Goal: Contribute content: Add original content to the website for others to see

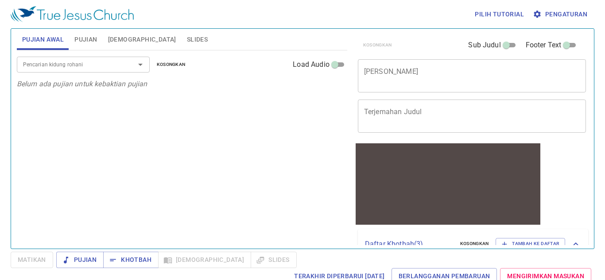
click at [94, 35] on span "Pujian" at bounding box center [85, 39] width 23 height 11
click at [92, 64] on input "Pencarian kidung rohani" at bounding box center [69, 64] width 101 height 10
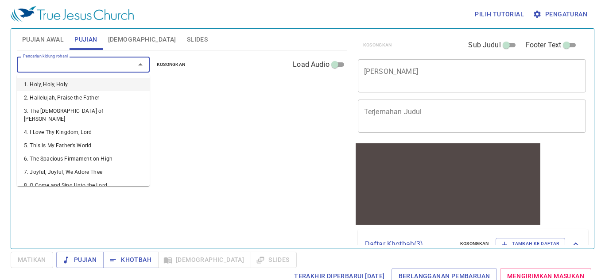
type input "5"
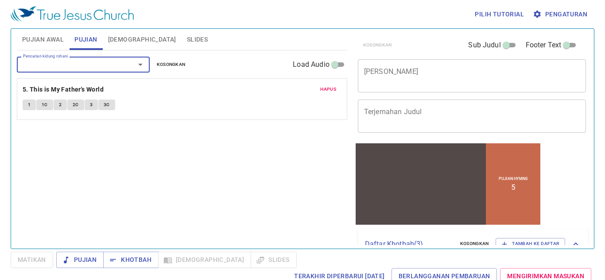
click at [87, 61] on input "Pencarian kidung rohani" at bounding box center [69, 64] width 101 height 10
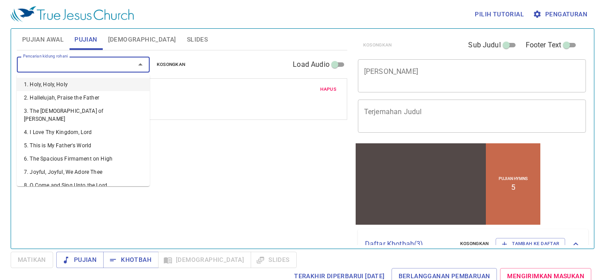
type input "1"
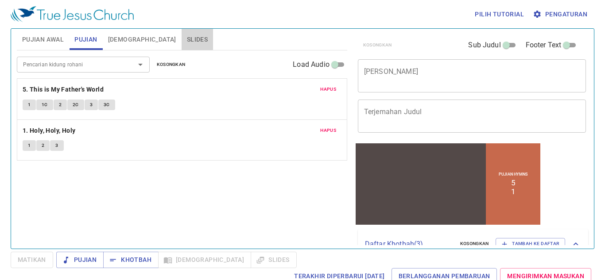
click at [187, 37] on span "Slides" at bounding box center [197, 39] width 21 height 11
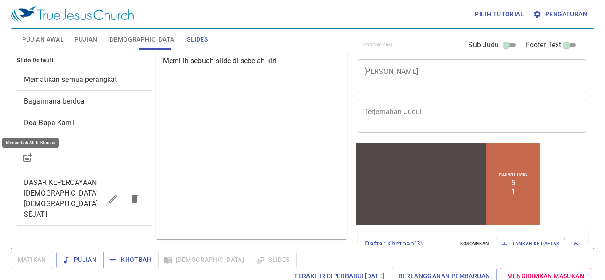
click at [30, 154] on icon "button" at bounding box center [28, 157] width 7 height 7
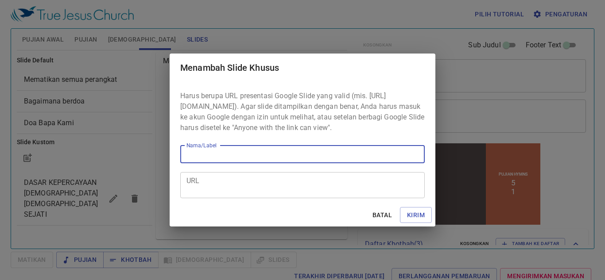
click at [222, 192] on textarea "URL" at bounding box center [302, 185] width 232 height 17
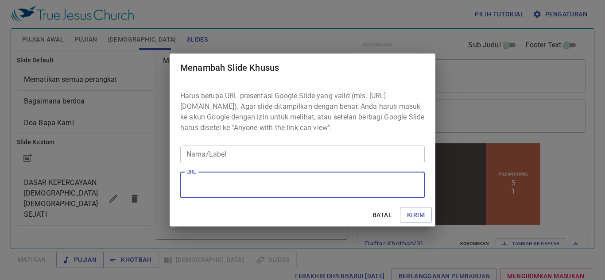
paste textarea "https://docs.google.com/presentation/d/1hG2cGN8XqwIeQlEPYiTUgoLUarLAub7o/edit?s…"
type textarea "https://docs.google.com/presentation/d/1hG2cGN8XqwIeQlEPYiTUgoLUarLAub7o/edit?s…"
click at [304, 158] on input "Nama/Label" at bounding box center [302, 155] width 244 height 18
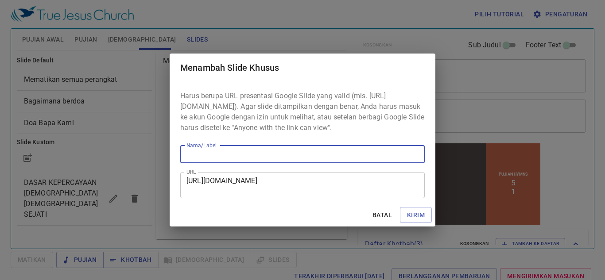
paste input "Tabut [DEMOGRAPHIC_DATA] 2 Taw 5 : 5 - 14"
type input "Tabut [DEMOGRAPHIC_DATA] 2 Taw 5 : 5 - 14"
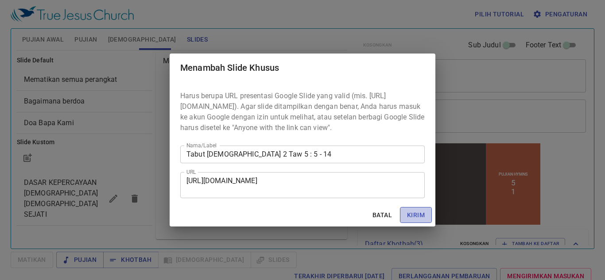
click at [419, 221] on span "Kirim" at bounding box center [416, 215] width 18 height 11
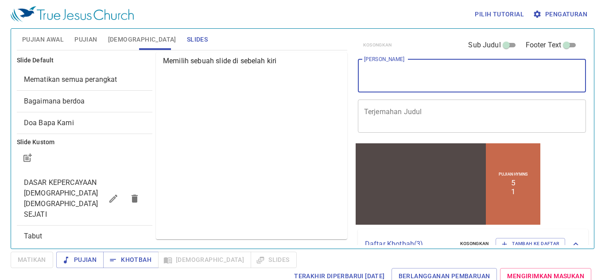
click at [429, 80] on textarea "[PERSON_NAME]" at bounding box center [472, 75] width 216 height 17
paste textarea "Tabut [DEMOGRAPHIC_DATA] 2 Taw 5 : 5 - 14"
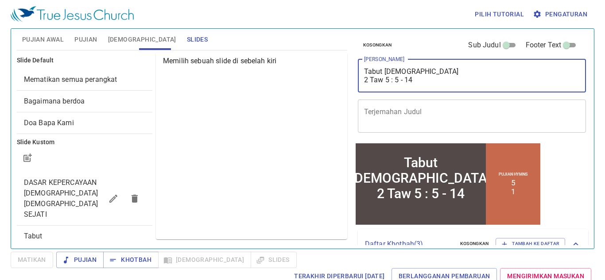
type textarea "Tabut [DEMOGRAPHIC_DATA] 2 Taw 5 : 5 - 14"
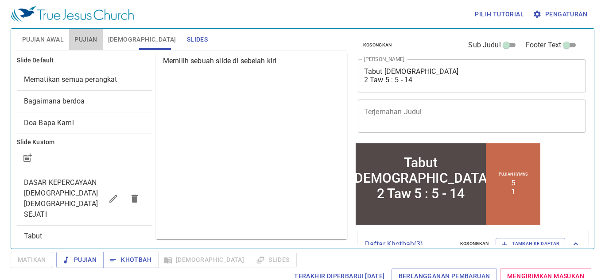
click at [93, 33] on button "Pujian" at bounding box center [85, 39] width 33 height 21
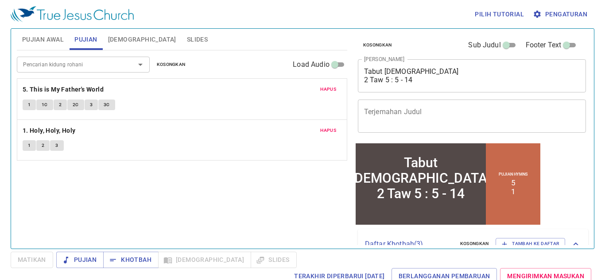
click at [38, 42] on span "Pujian Awal" at bounding box center [43, 39] width 42 height 11
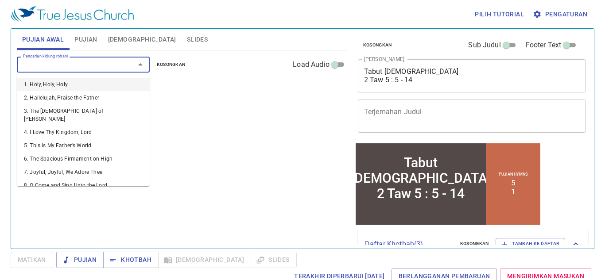
click at [90, 68] on input "Pencarian kidung rohani" at bounding box center [69, 64] width 101 height 10
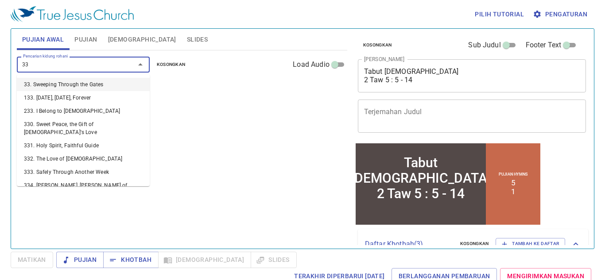
type input "337"
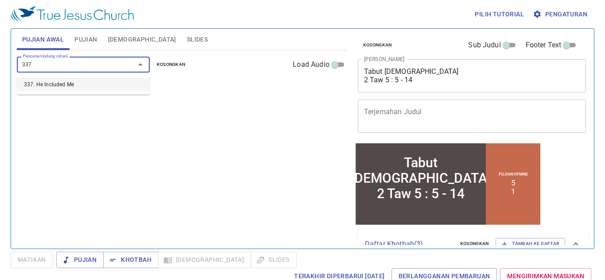
click at [72, 81] on li "337. He Included Me" at bounding box center [83, 84] width 133 height 13
click at [49, 61] on input "Pencarian kidung rohani" at bounding box center [69, 64] width 101 height 10
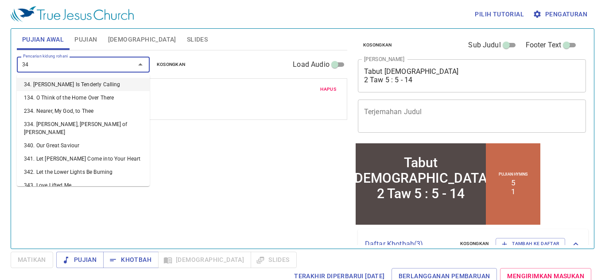
type input "343"
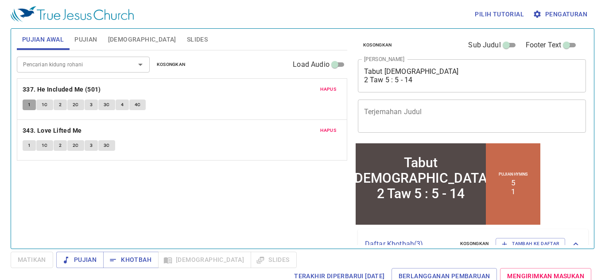
click at [29, 105] on span "1" at bounding box center [29, 105] width 3 height 8
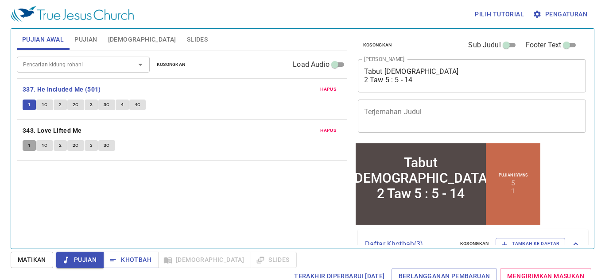
click at [31, 144] on button "1" at bounding box center [29, 145] width 13 height 11
click at [31, 264] on span "Matikan" at bounding box center [32, 259] width 28 height 11
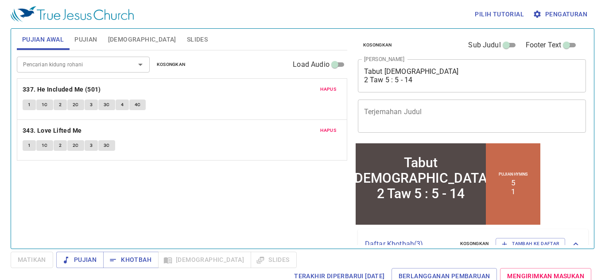
click at [29, 146] on span "1" at bounding box center [29, 146] width 3 height 8
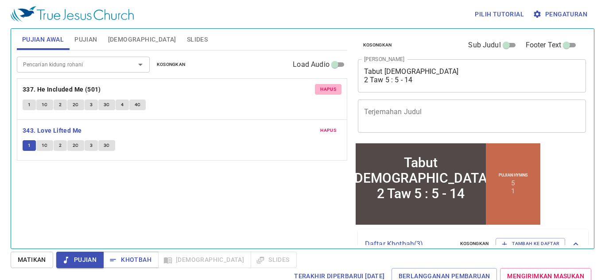
click at [328, 87] on span "Hapus" at bounding box center [328, 89] width 16 height 8
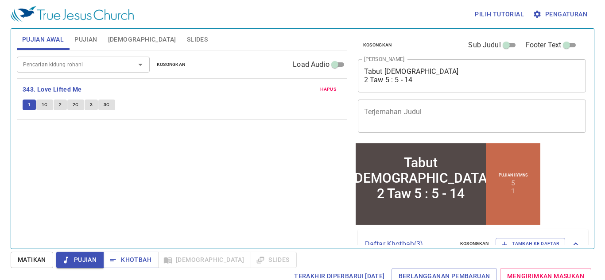
click at [100, 61] on input "Pencarian kidung rohani" at bounding box center [69, 64] width 101 height 10
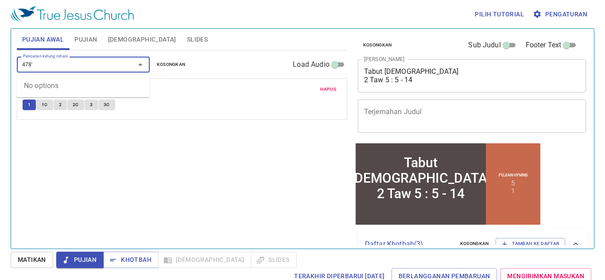
type input "478"
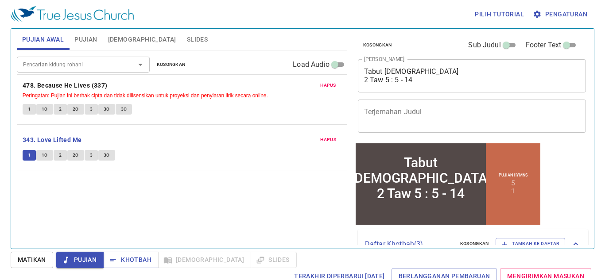
drag, startPoint x: 84, startPoint y: 130, endPoint x: 91, endPoint y: 83, distance: 47.4
click at [91, 83] on div "Hapus 343. Love Lifted Me 1 1C 2 2C 3 3C Hapus 478. Because He Lives (337) Peri…" at bounding box center [182, 123] width 330 height 91
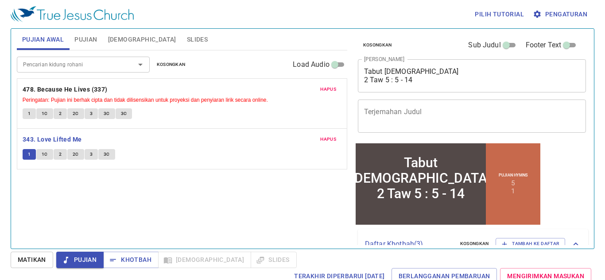
click at [30, 111] on span "1" at bounding box center [29, 114] width 3 height 8
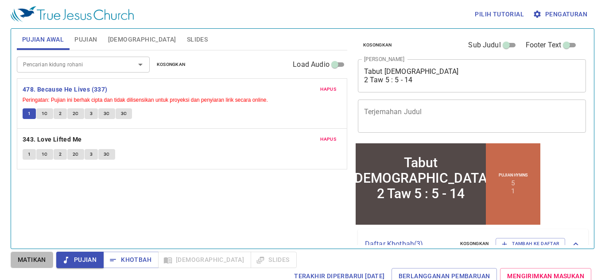
click at [33, 254] on span "Matikan" at bounding box center [32, 259] width 28 height 11
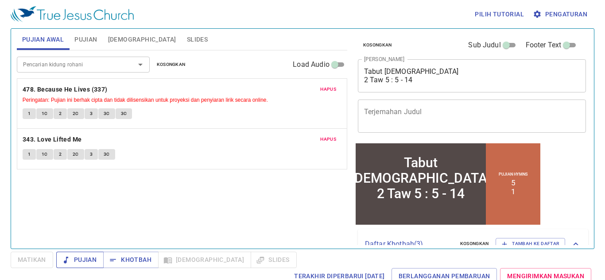
click at [75, 258] on span "Pujian" at bounding box center [79, 259] width 33 height 11
click at [0, 0] on span "Khotbah" at bounding box center [0, 0] width 0 height 0
click at [85, 255] on span "Pujian" at bounding box center [79, 259] width 33 height 11
click at [30, 116] on span "1" at bounding box center [29, 114] width 3 height 8
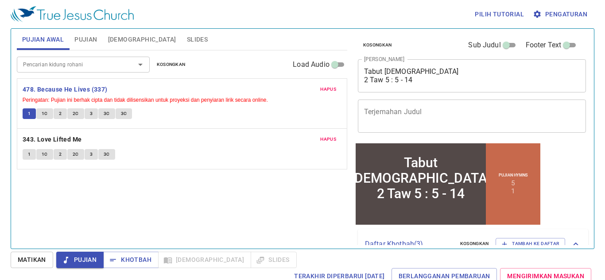
click at [32, 255] on span "Matikan" at bounding box center [32, 259] width 28 height 11
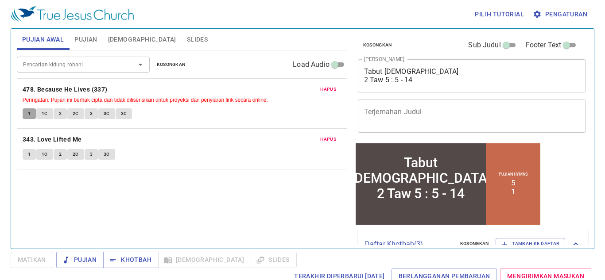
click at [31, 117] on button "1" at bounding box center [29, 113] width 13 height 11
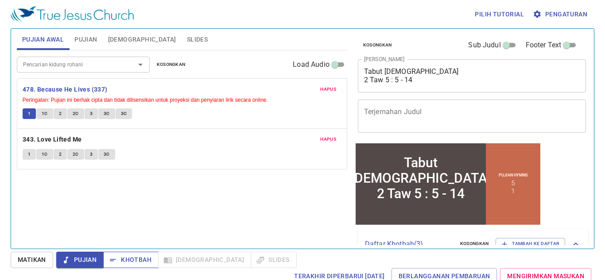
click at [153, 262] on button "Khotbah" at bounding box center [130, 260] width 55 height 16
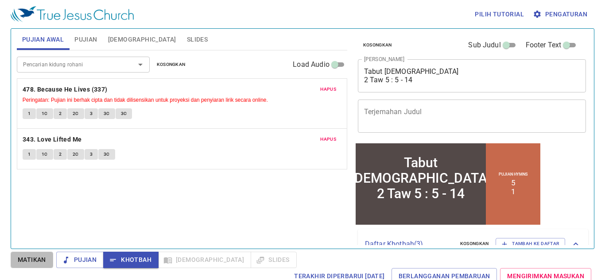
click at [37, 258] on span "Matikan" at bounding box center [32, 259] width 28 height 11
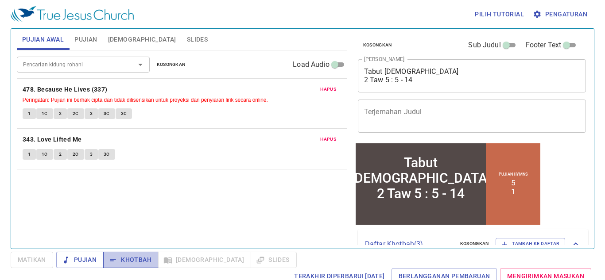
click at [0, 0] on span "Khotbah" at bounding box center [0, 0] width 0 height 0
click at [305, 202] on div "Pencarian kidung rohani Pencarian kidung rohani Kosongkan Load Audio Hapus 478.…" at bounding box center [182, 145] width 330 height 191
click at [92, 41] on span "Pujian" at bounding box center [85, 39] width 23 height 11
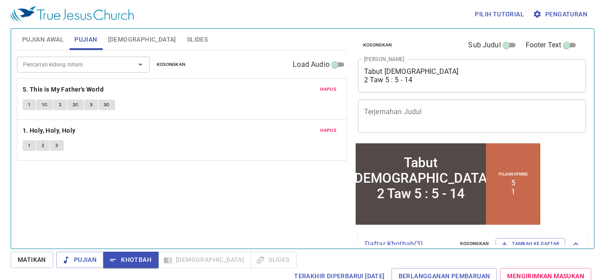
click at [30, 42] on span "Pujian Awal" at bounding box center [43, 39] width 42 height 11
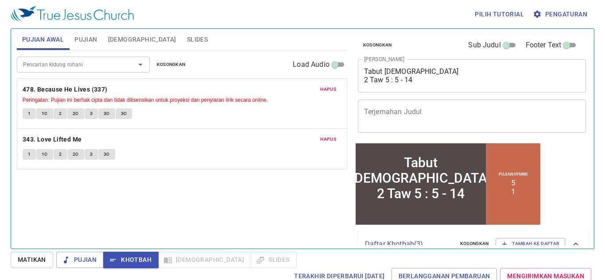
click at [81, 39] on span "Pujian" at bounding box center [85, 39] width 23 height 11
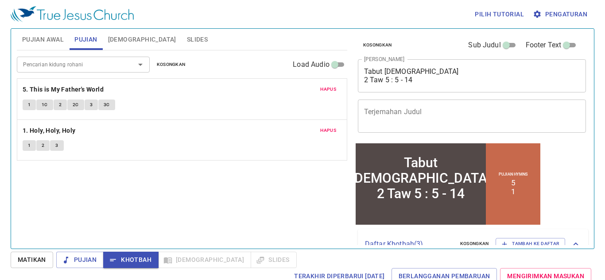
click at [54, 42] on span "Pujian Awal" at bounding box center [43, 39] width 42 height 11
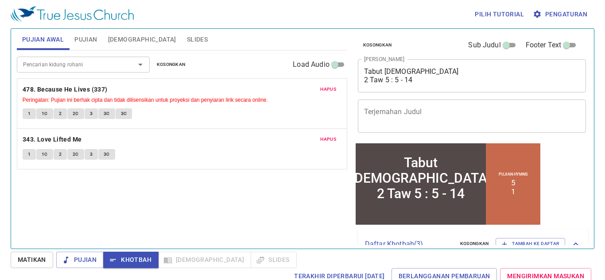
click at [127, 35] on span "[DEMOGRAPHIC_DATA]" at bounding box center [142, 39] width 68 height 11
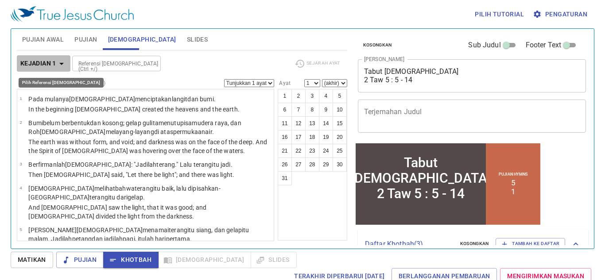
click at [53, 66] on b "Kejadian 1" at bounding box center [38, 63] width 36 height 11
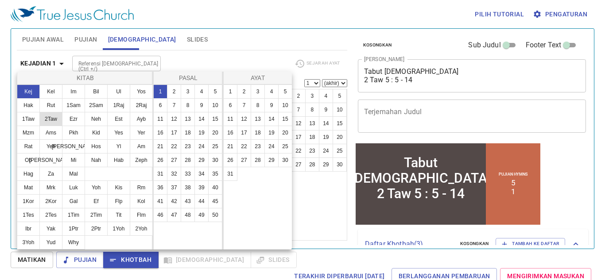
click at [51, 119] on button "2Taw" at bounding box center [50, 119] width 23 height 14
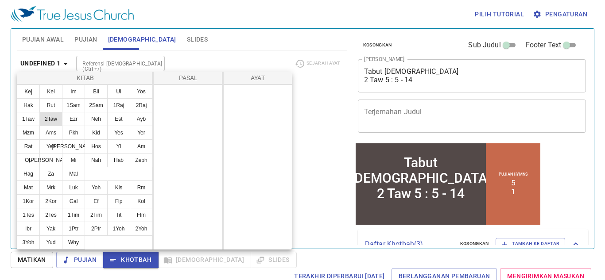
click at [55, 117] on button "2Taw" at bounding box center [50, 119] width 23 height 14
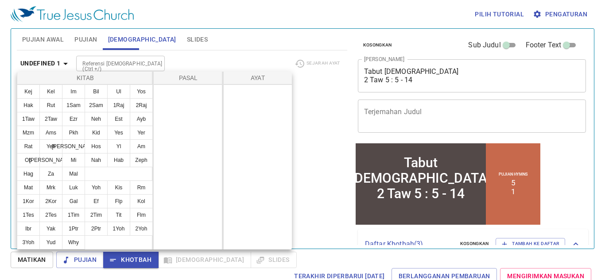
click at [100, 66] on div at bounding box center [302, 140] width 605 height 280
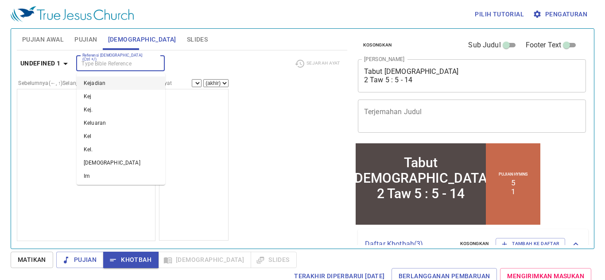
click at [100, 62] on input "Referensi [DEMOGRAPHIC_DATA] (Ctrl +/)" at bounding box center [113, 63] width 69 height 10
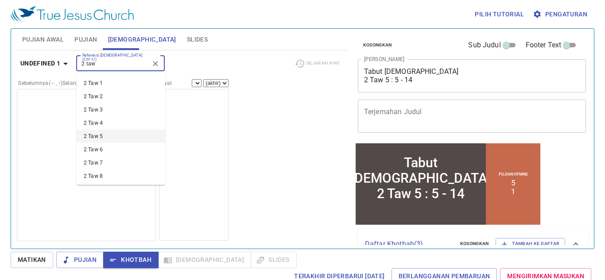
click at [119, 136] on li "2 Taw 5" at bounding box center [121, 136] width 89 height 13
type input "2 taw"
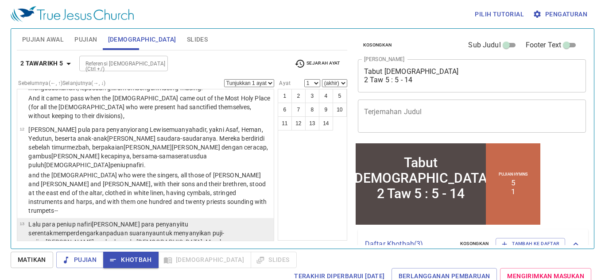
scroll to position [625, 0]
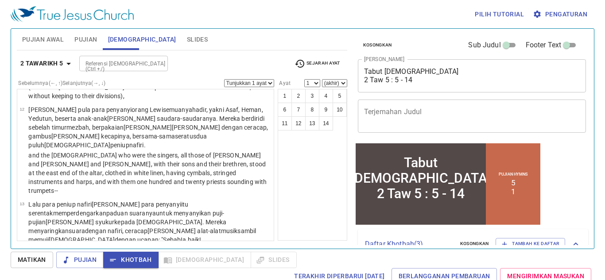
click at [80, 39] on span "Pujian" at bounding box center [85, 39] width 23 height 11
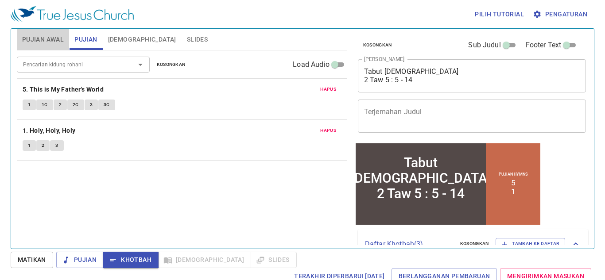
click at [61, 38] on span "Pujian Awal" at bounding box center [43, 39] width 42 height 11
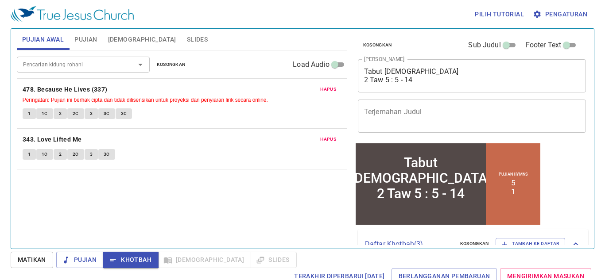
click at [181, 37] on button "Slides" at bounding box center [196, 39] width 31 height 21
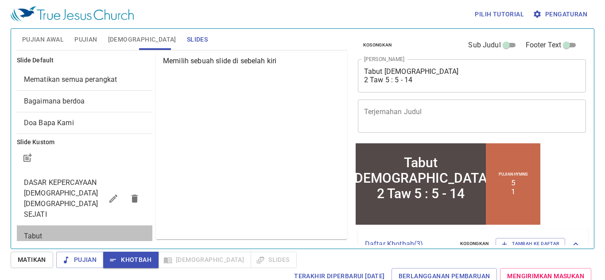
click at [92, 232] on span "Tabut Perjanjian [DEMOGRAPHIC_DATA] 2 Taw 5 : 5 - 14" at bounding box center [61, 247] width 74 height 30
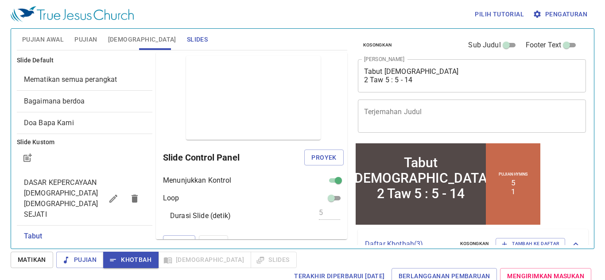
click at [71, 171] on ul "DASAR KEPERCAYAAN GEREJA YESUS SEJATI Tabut Perjanjian Allah 2 Taw 5 : 5 - 14" at bounding box center [84, 221] width 135 height 104
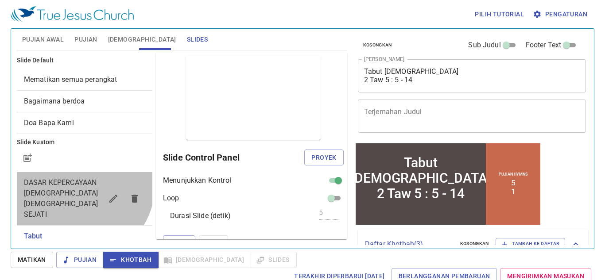
click at [71, 183] on span "DASAR KEPERCAYAAN [DEMOGRAPHIC_DATA] [DEMOGRAPHIC_DATA] SEJATI" at bounding box center [61, 198] width 74 height 40
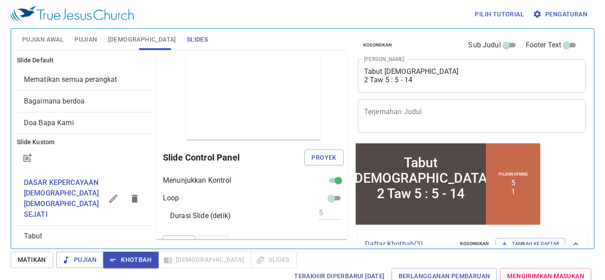
click at [0, 0] on div "Terakhir Diperbarui 2/7/2025 Berlangganan Pembaruan Mengirimkan Masukan" at bounding box center [0, 0] width 0 height 0
click at [51, 41] on span "Pujian Awal" at bounding box center [43, 39] width 42 height 11
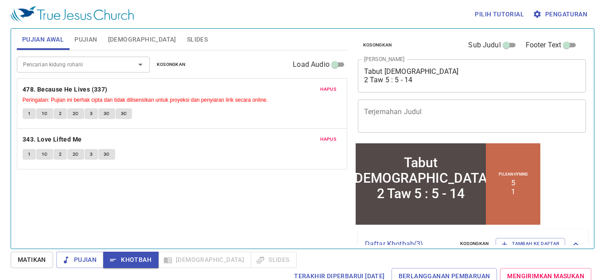
click at [187, 42] on span "Slides" at bounding box center [197, 39] width 21 height 11
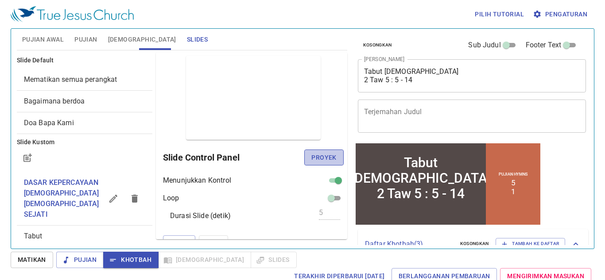
click at [328, 157] on span "Proyek" at bounding box center [323, 157] width 25 height 11
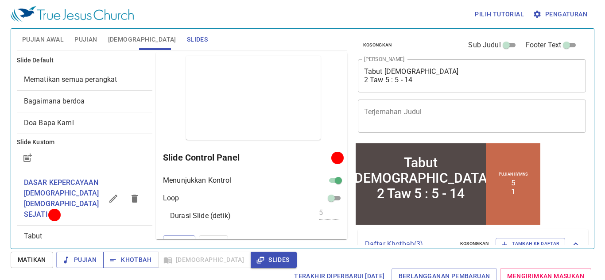
click at [0, 0] on span "Khotbah" at bounding box center [0, 0] width 0 height 0
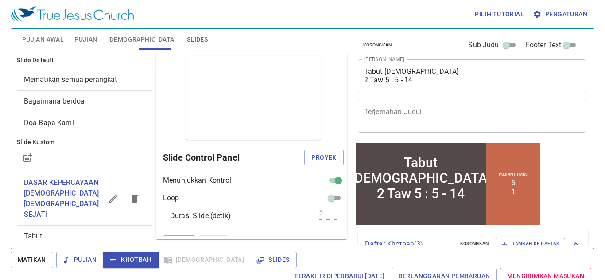
click at [92, 43] on span "Pujian" at bounding box center [85, 39] width 23 height 11
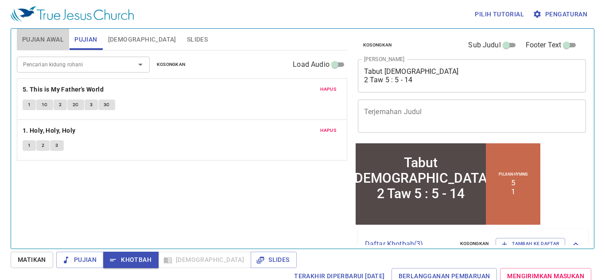
click at [53, 34] on span "Pujian Awal" at bounding box center [43, 39] width 42 height 11
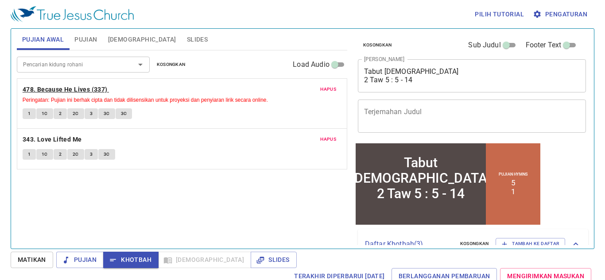
click at [29, 89] on b "478. Because He Lives (337)" at bounding box center [65, 89] width 85 height 11
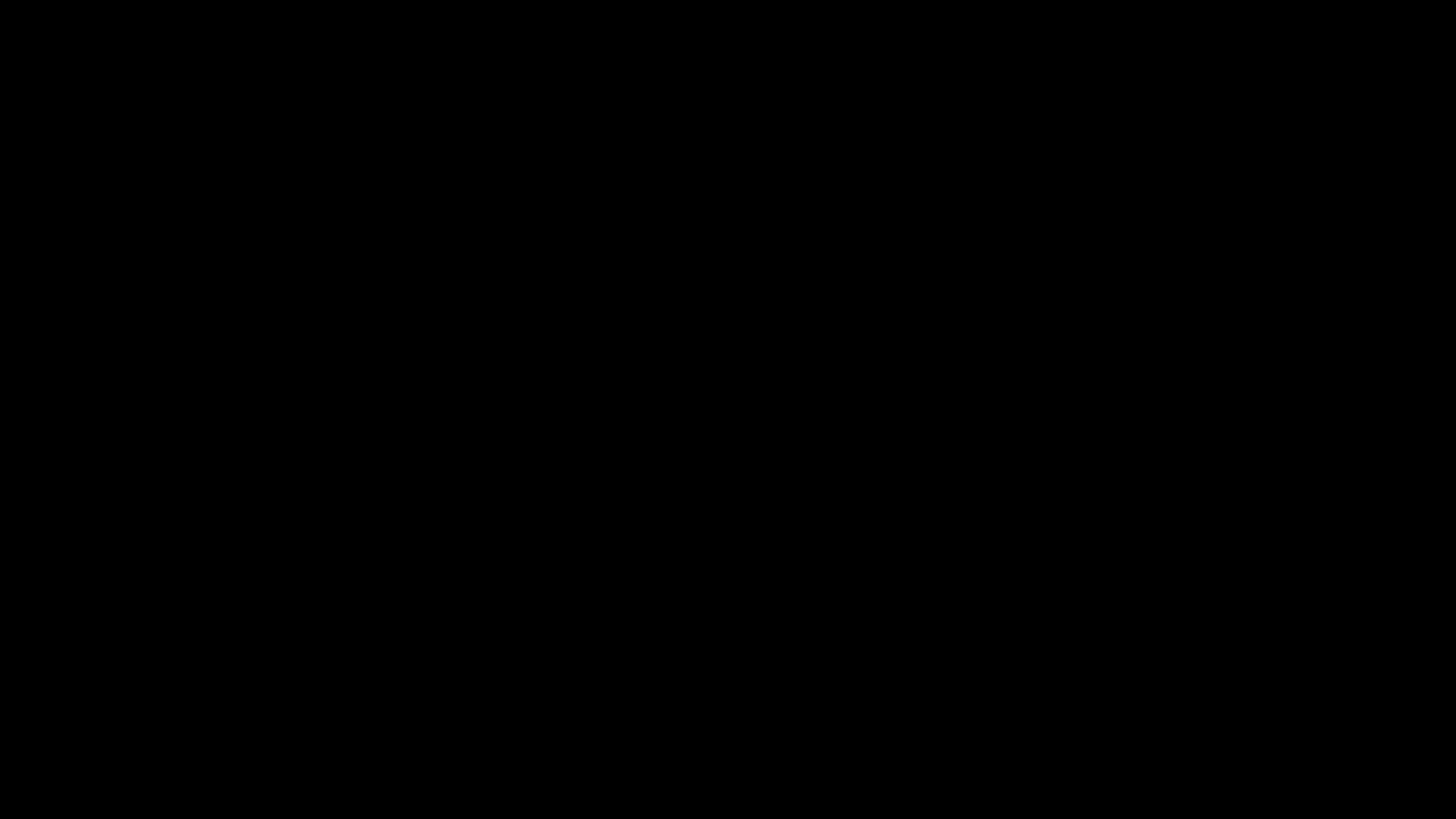
click at [10, 550] on div at bounding box center [728, 410] width 1456 height 819
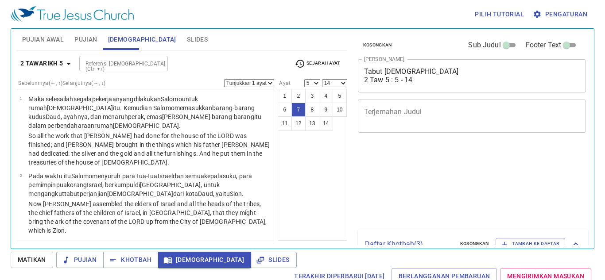
select select "5"
select select "14"
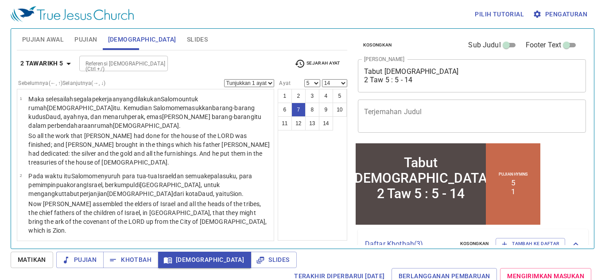
scroll to position [247, 0]
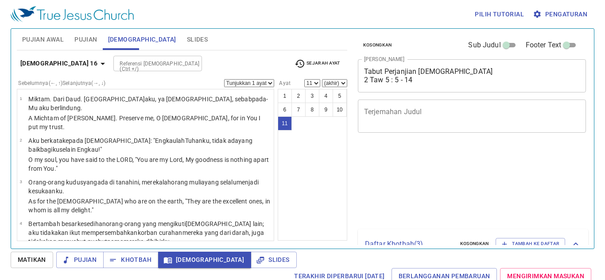
select select "11"
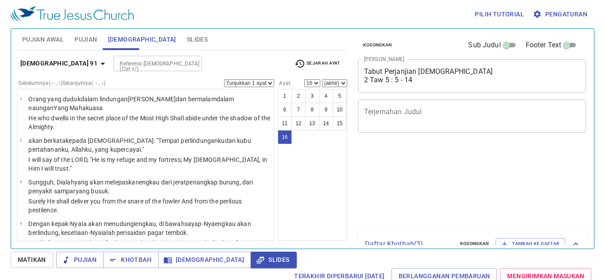
select select "16"
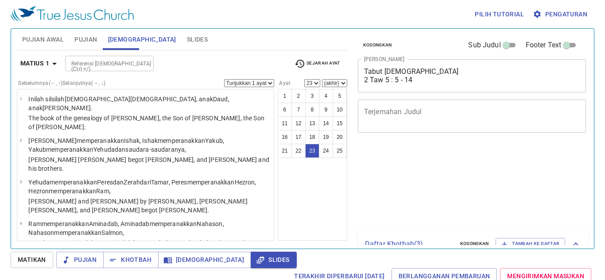
select select "23"
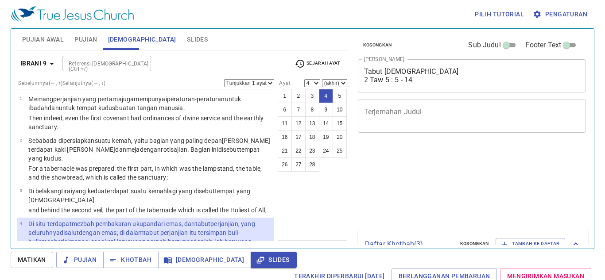
select select "4"
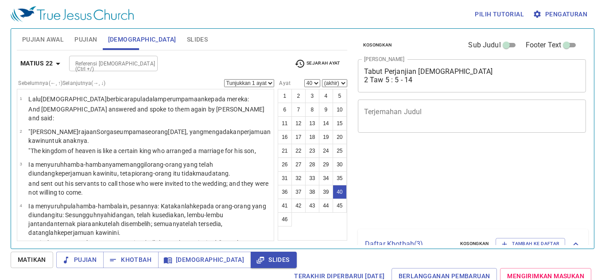
select select "40"
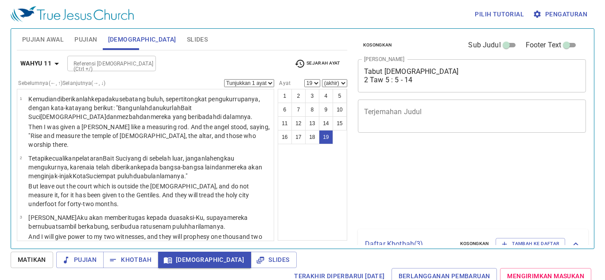
select select "19"
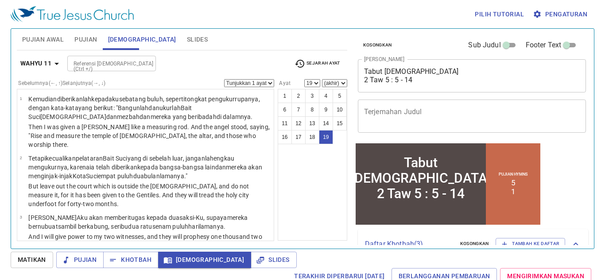
scroll to position [850, 0]
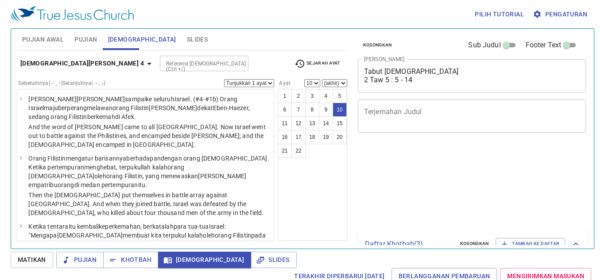
select select "10"
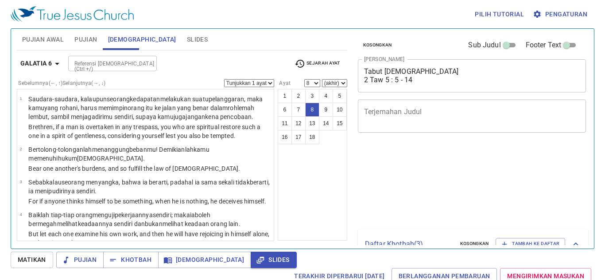
select select "8"
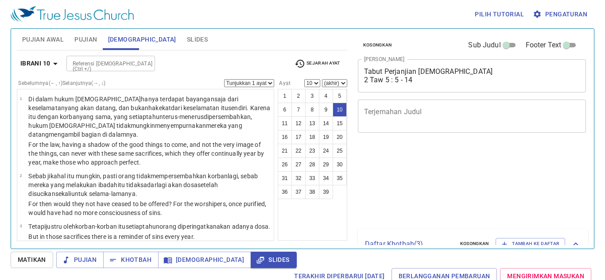
select select "10"
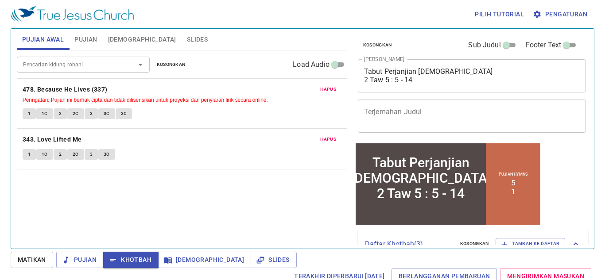
click at [186, 66] on button "Kosongkan" at bounding box center [170, 64] width 39 height 11
click at [173, 61] on span "Kosongkan" at bounding box center [171, 65] width 29 height 8
click at [173, 63] on span "Kosongkan" at bounding box center [171, 65] width 29 height 8
click at [256, 172] on div "Pencarian kidung rohani Pencarian kidung rohani Kosongkan Load Audio Hapus 478.…" at bounding box center [182, 145] width 330 height 191
click at [255, 172] on div "Pencarian kidung rohani Pencarian kidung rohani Kosongkan Load Audio Hapus 478.…" at bounding box center [182, 145] width 330 height 191
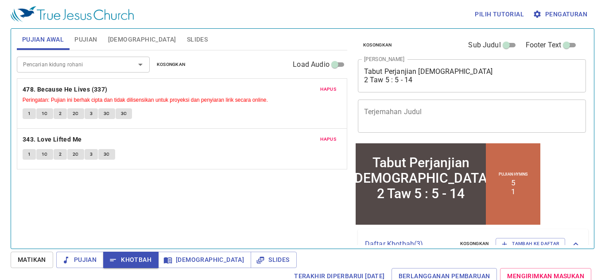
click at [179, 143] on div "Pencarian kidung rohani Pencarian kidung rohani Kosongkan Load Audio Hapus 478.…" at bounding box center [182, 145] width 330 height 191
click at [165, 61] on span "Kosongkan" at bounding box center [171, 65] width 29 height 8
click at [166, 63] on span "Kosongkan" at bounding box center [171, 65] width 29 height 8
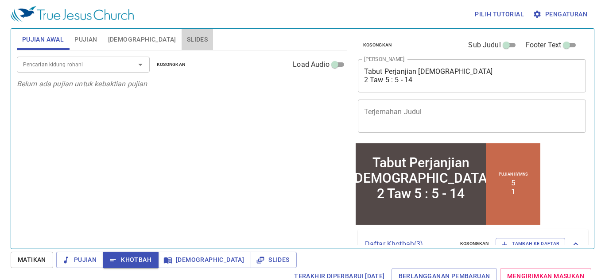
click at [181, 45] on button "Slides" at bounding box center [196, 39] width 31 height 21
